Goal: Information Seeking & Learning: Learn about a topic

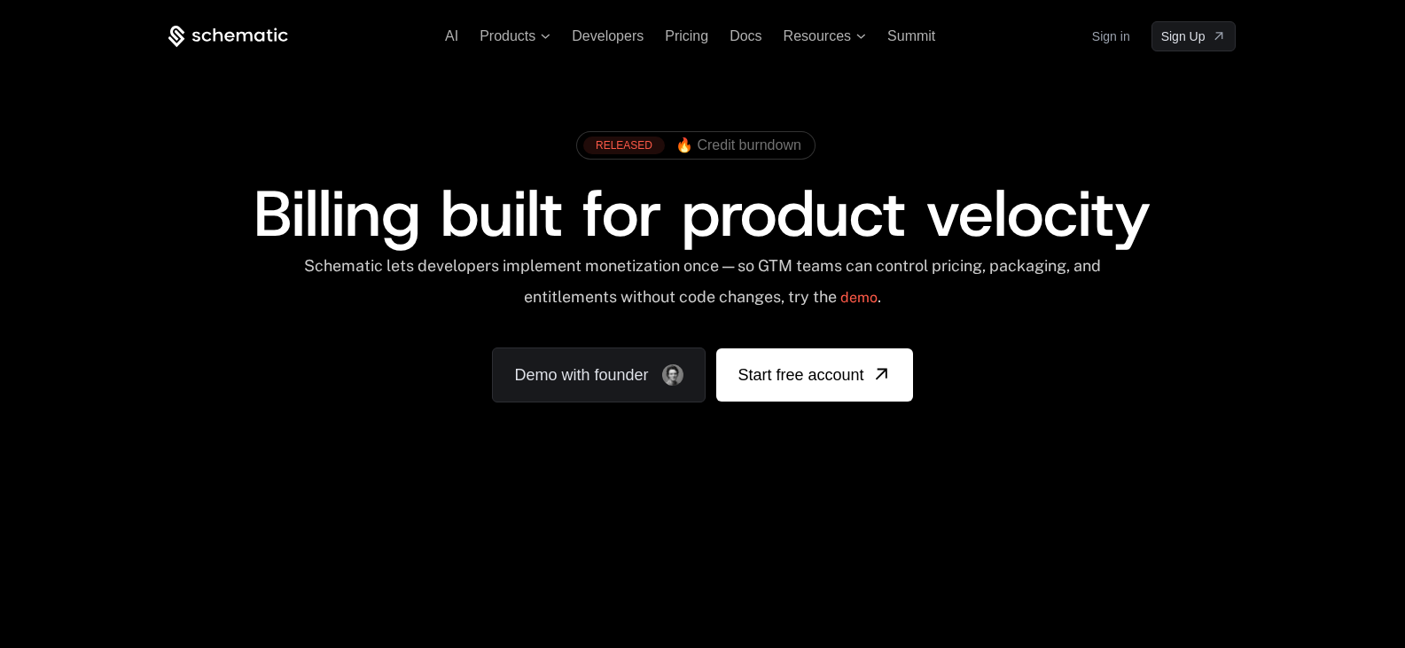
click at [852, 426] on div "RELEASED 🔥 Credit burndown Billing built for product velocity Schematic lets de…" at bounding box center [702, 262] width 1152 height 422
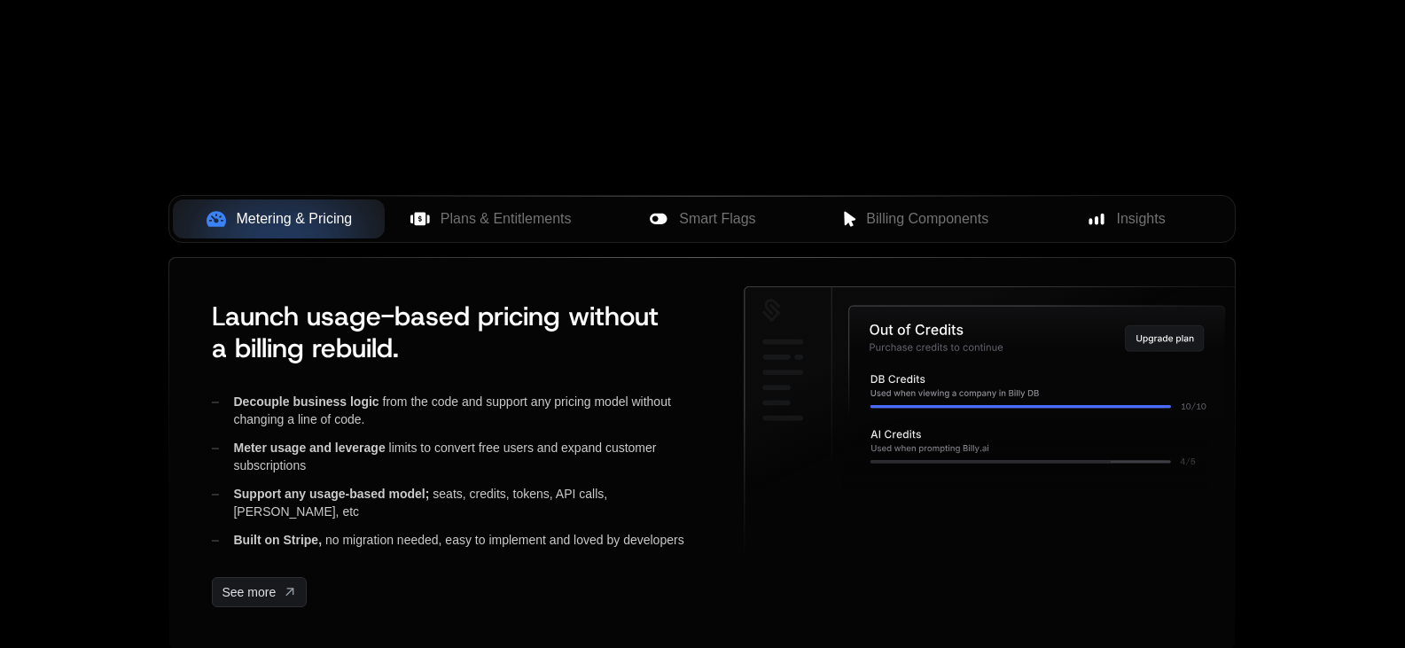
scroll to position [567, 0]
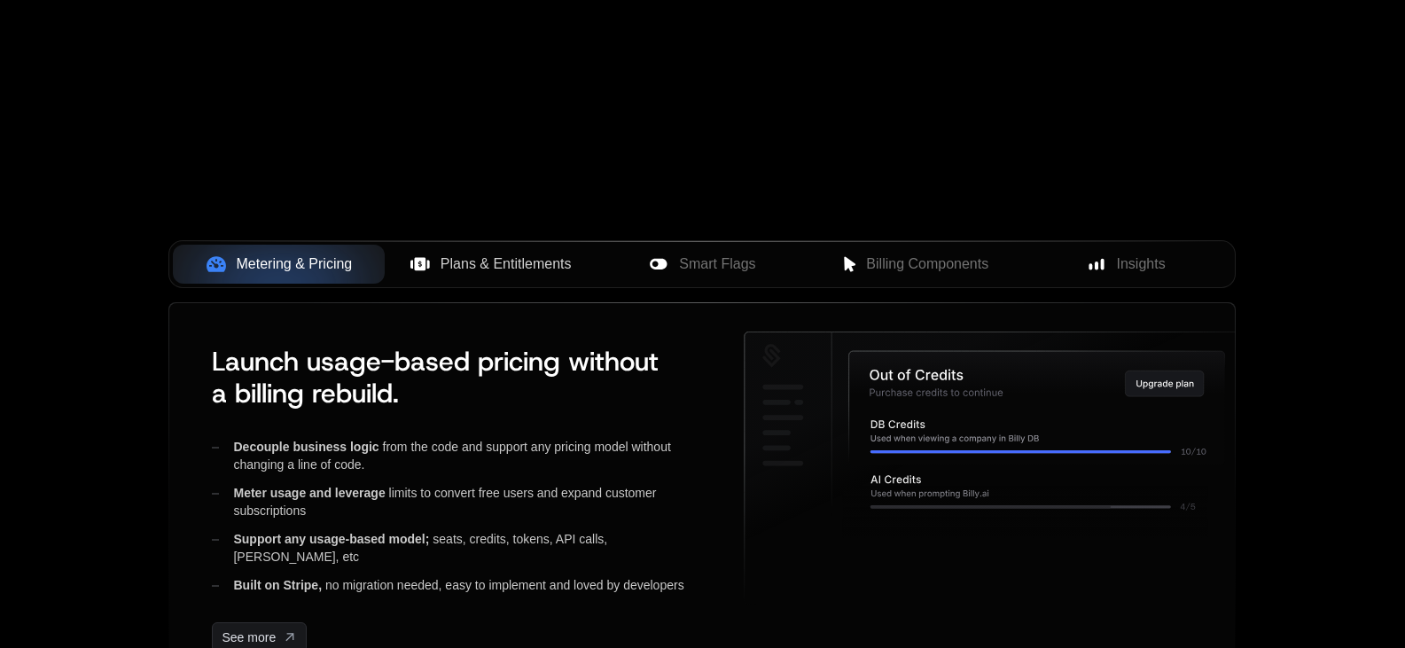
click at [508, 266] on span "Plans & Entitlements" at bounding box center [506, 264] width 131 height 21
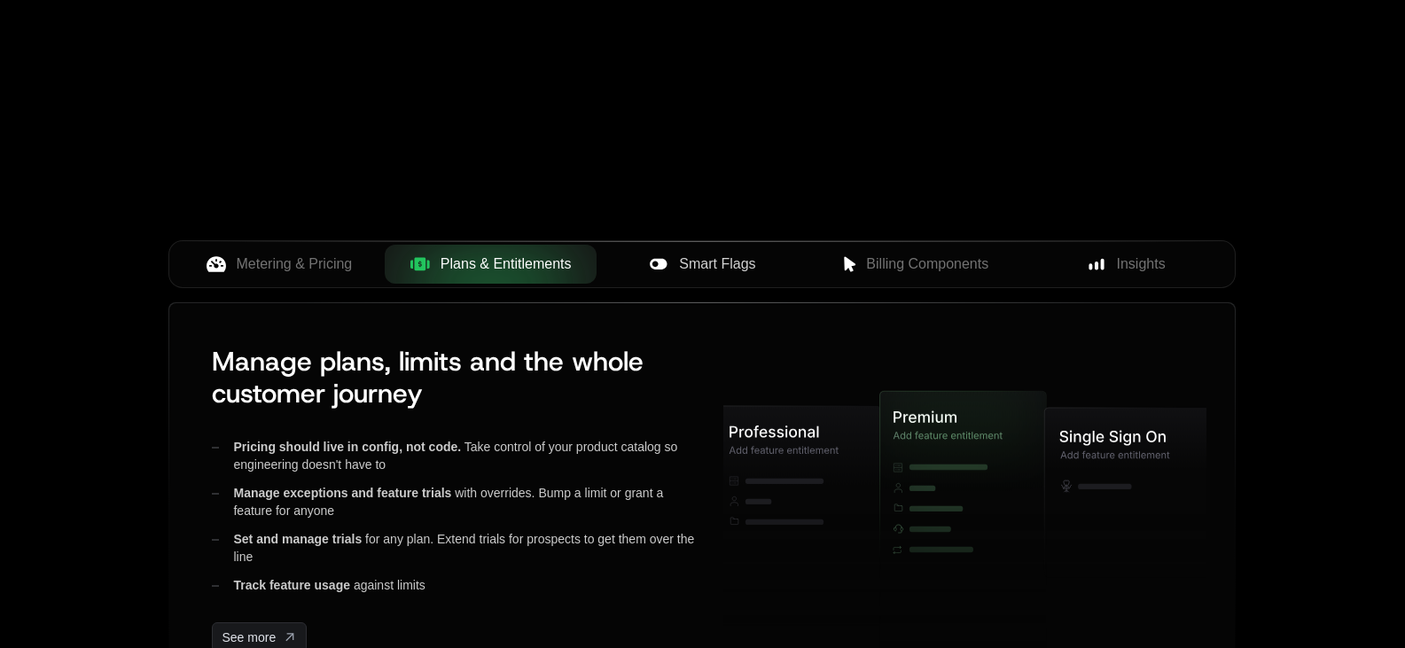
click at [712, 264] on span "Smart Flags" at bounding box center [717, 264] width 76 height 21
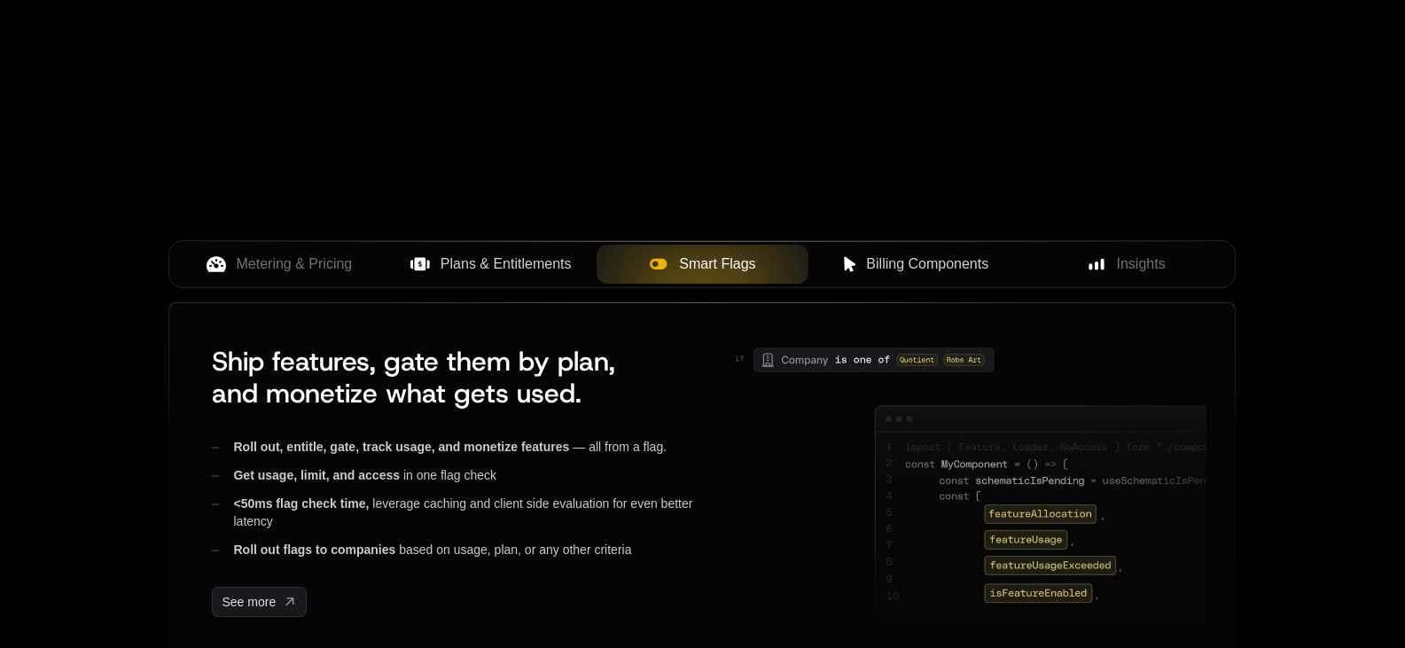
click at [911, 266] on span "Billing Components" at bounding box center [927, 264] width 122 height 21
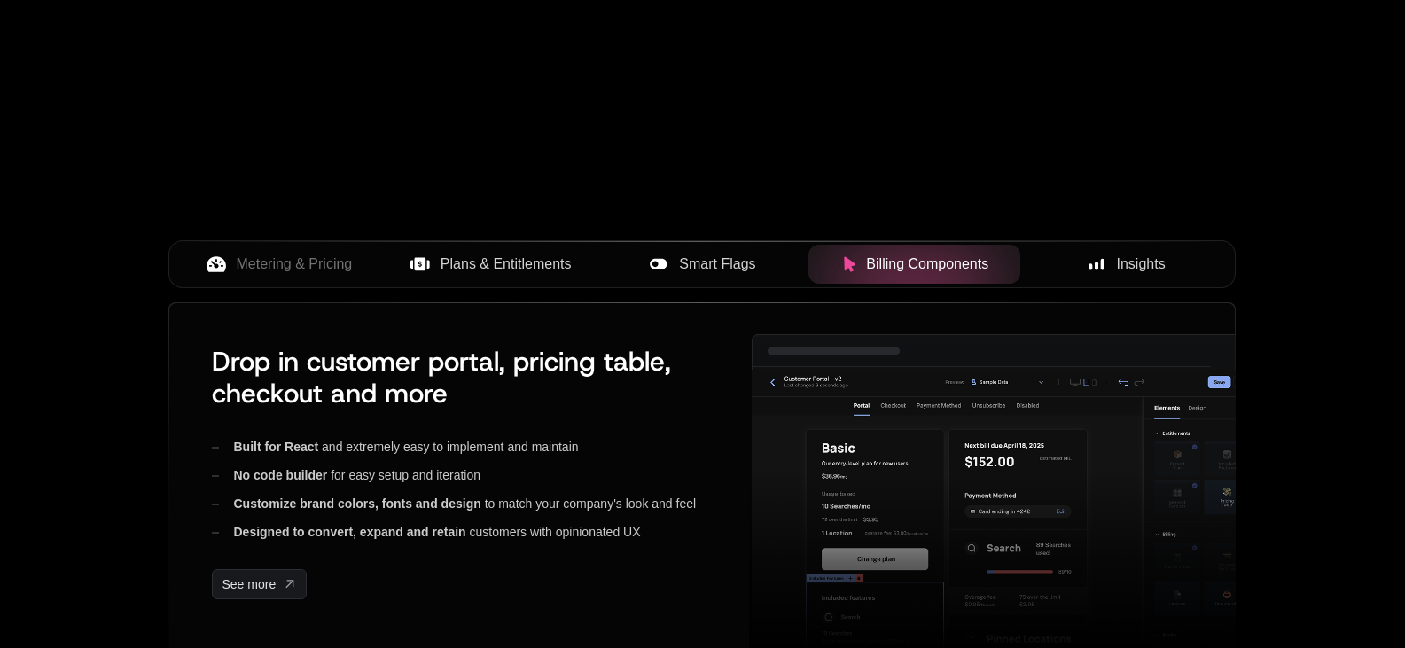
click at [1124, 265] on span "Insights" at bounding box center [1141, 264] width 49 height 21
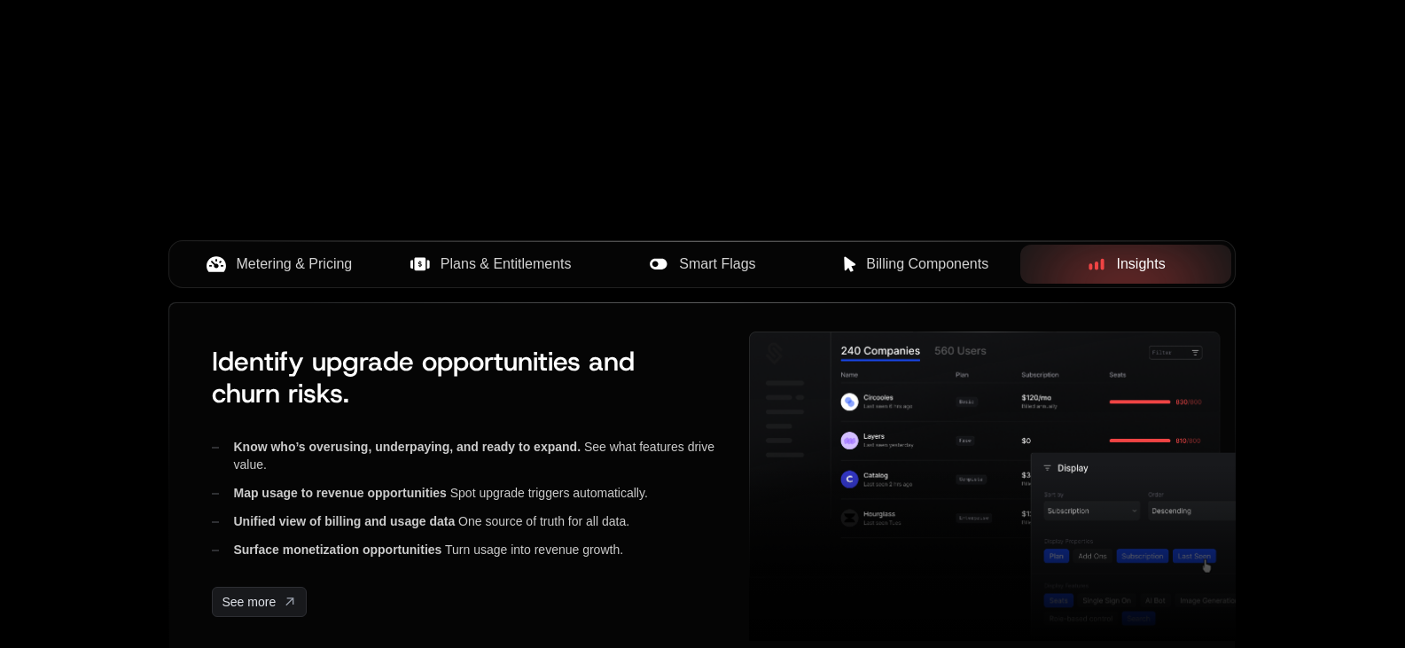
click at [284, 253] on button "Metering & Pricing" at bounding box center [279, 264] width 212 height 39
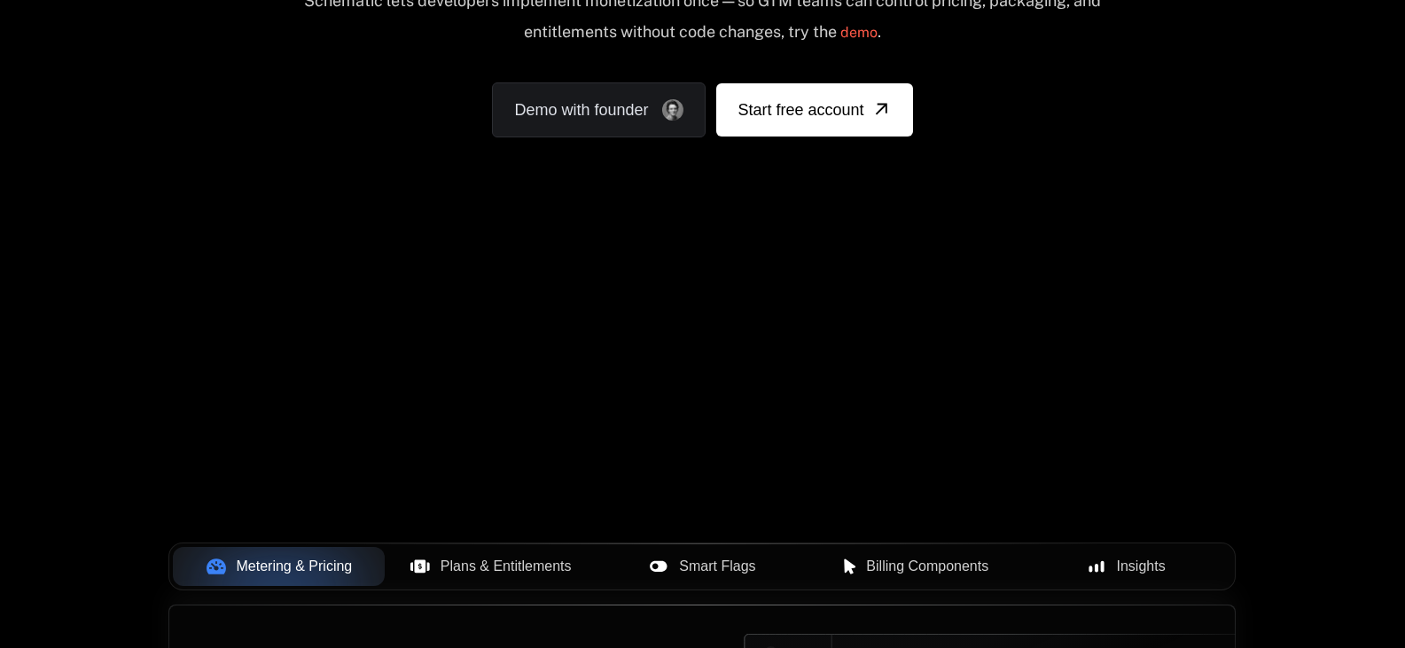
scroll to position [0, 0]
